Goal: Check status: Check status

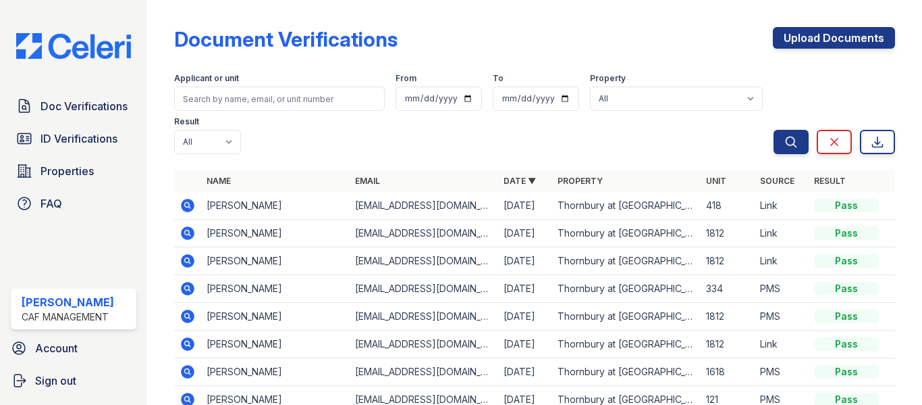
scroll to position [60, 0]
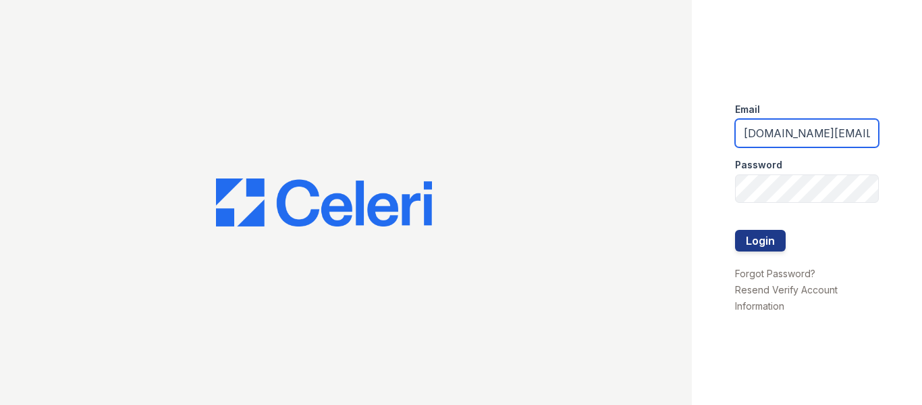
click at [796, 136] on input "thornbury.am@cafmanagement.com" at bounding box center [807, 133] width 145 height 28
type input "avalon.pm@cafmanagement.com"
click at [764, 234] on button "Login" at bounding box center [760, 241] width 51 height 22
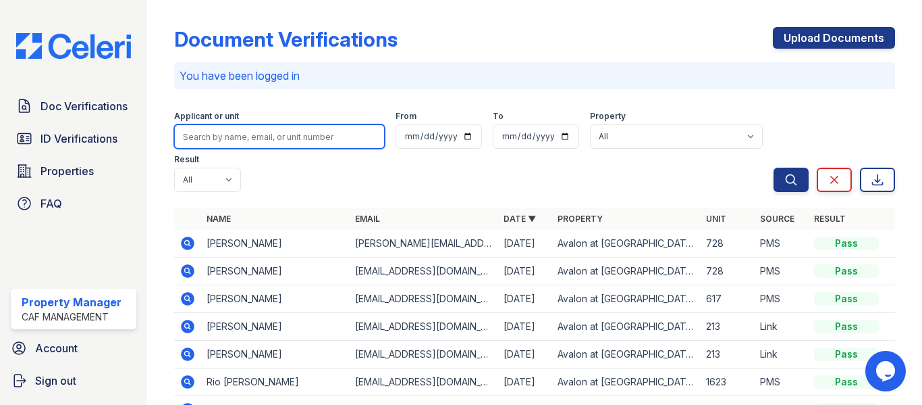
click at [321, 128] on input "search" at bounding box center [279, 136] width 211 height 24
type input "knight"
click at [774, 167] on button "Search" at bounding box center [791, 179] width 35 height 24
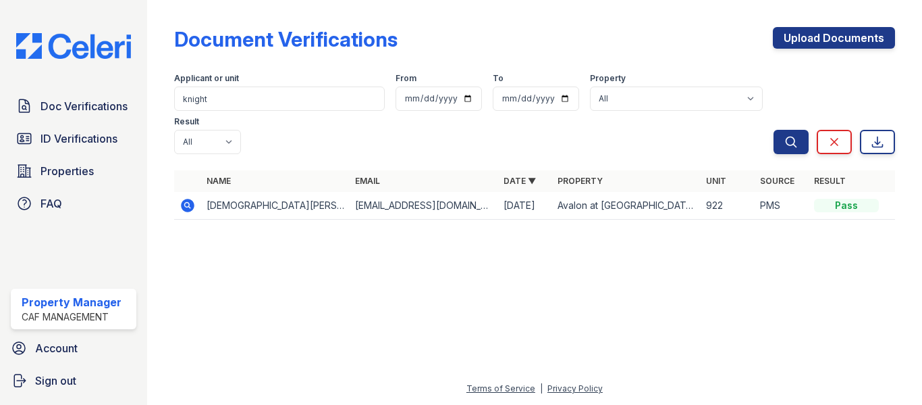
click at [186, 206] on icon at bounding box center [186, 204] width 3 height 3
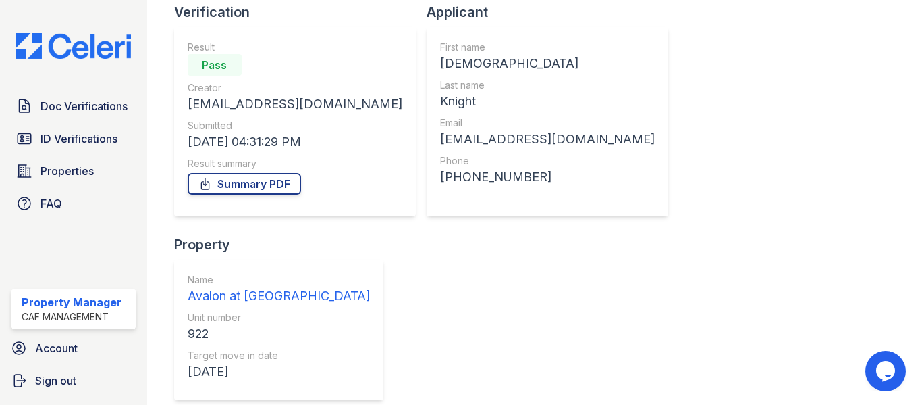
scroll to position [198, 0]
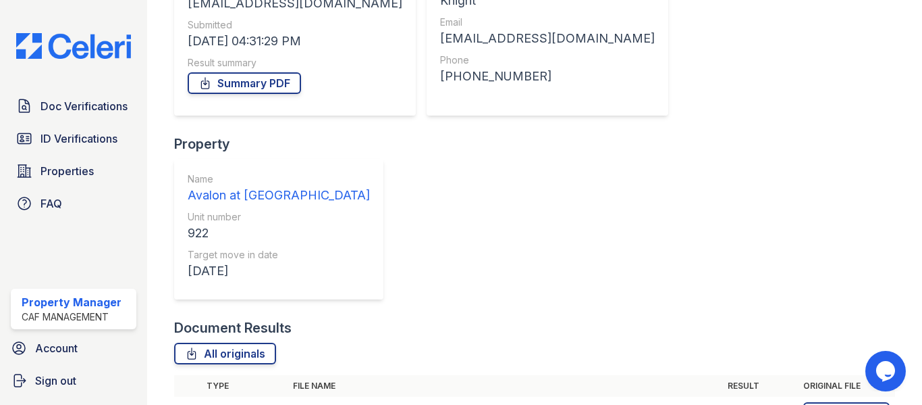
click at [183, 404] on icon at bounding box center [188, 413] width 14 height 14
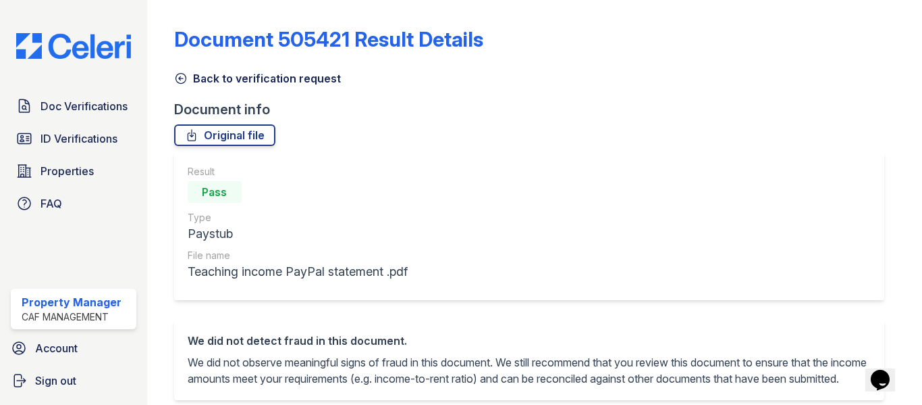
click at [186, 74] on icon at bounding box center [181, 79] width 14 height 14
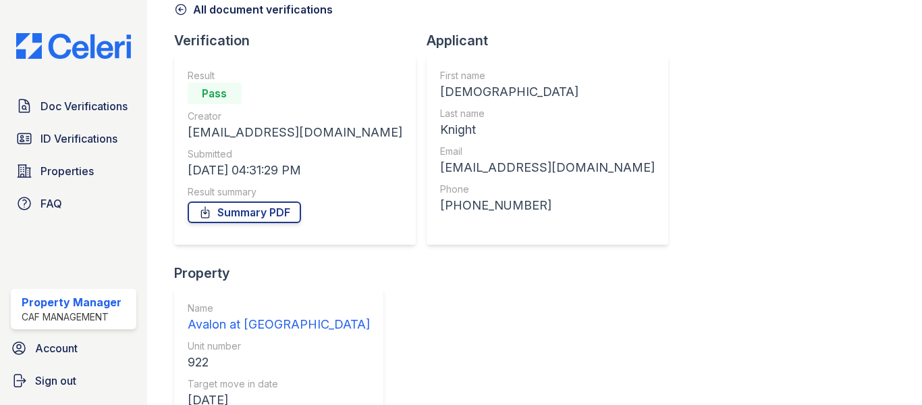
scroll to position [198, 0]
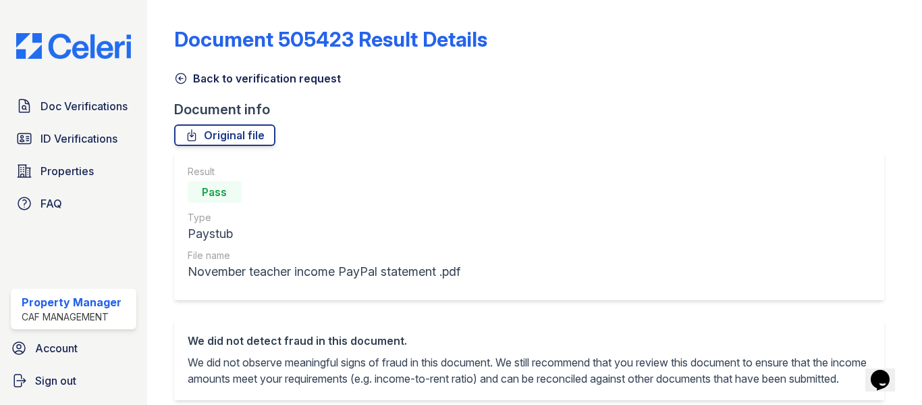
click at [199, 79] on link "Back to verification request" at bounding box center [257, 78] width 167 height 16
